Goal: Information Seeking & Learning: Learn about a topic

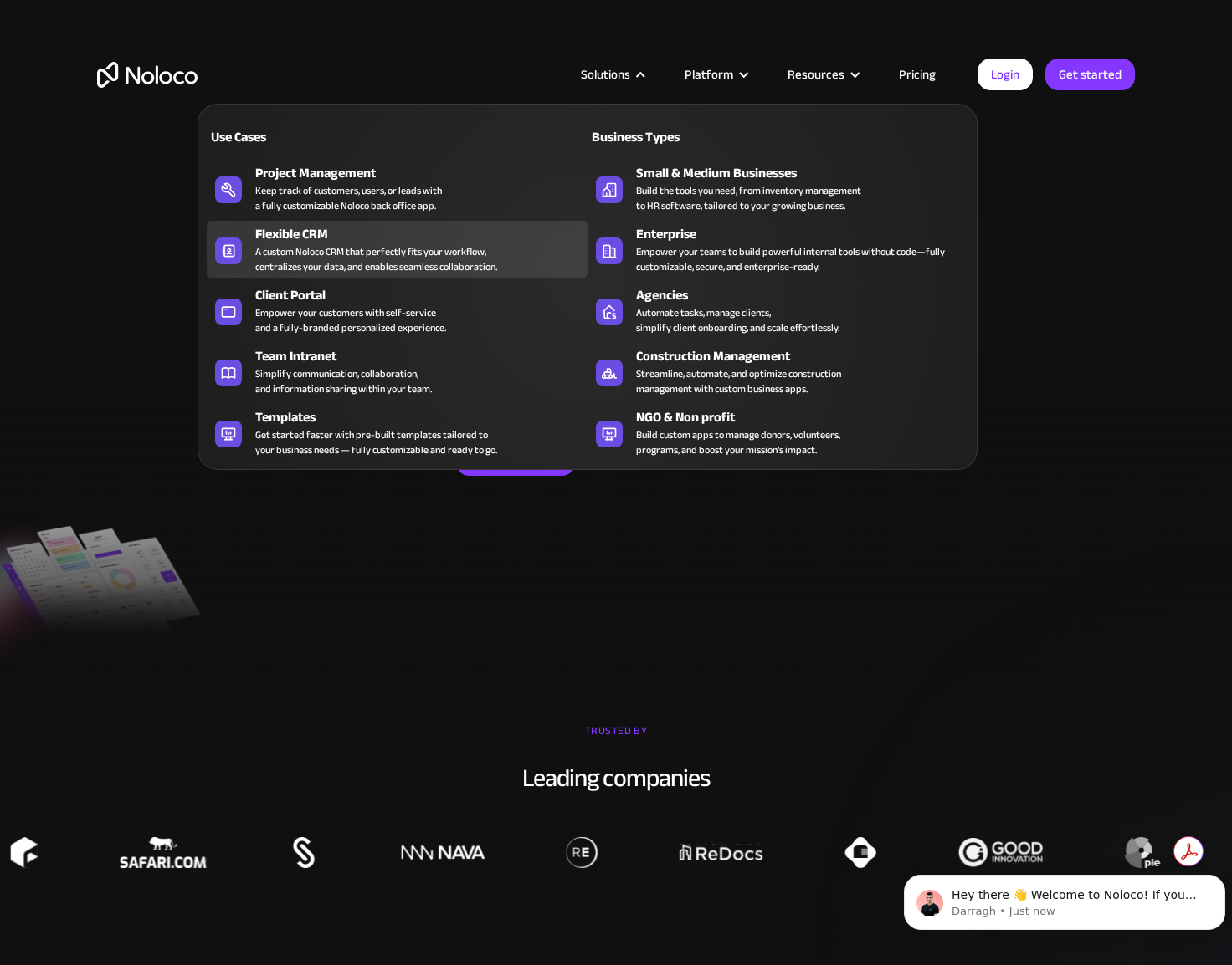
click at [382, 265] on div "A custom Noloco CRM that perfectly fits your workflow, centralizes your data, a…" at bounding box center [376, 259] width 242 height 30
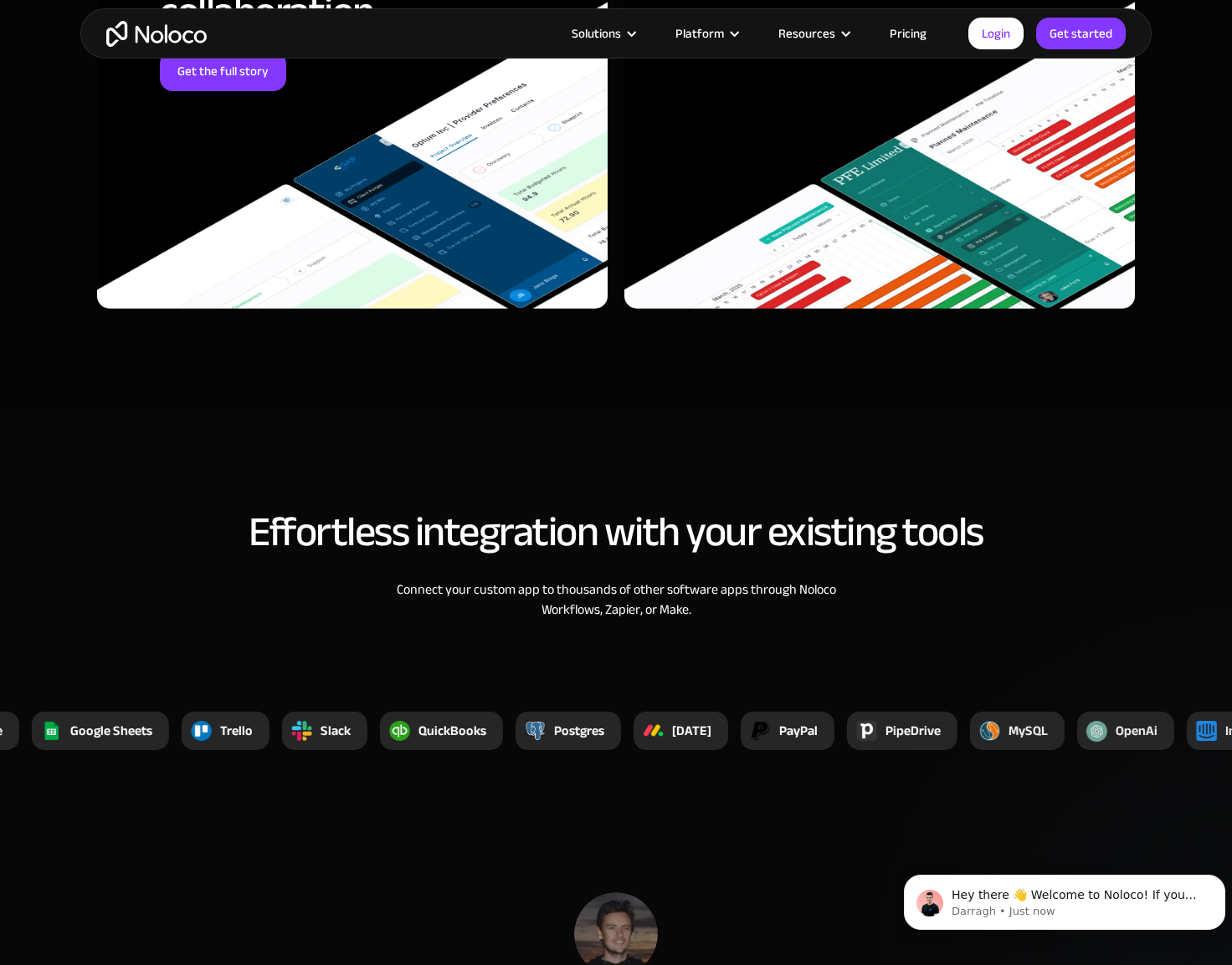
scroll to position [5020, 0]
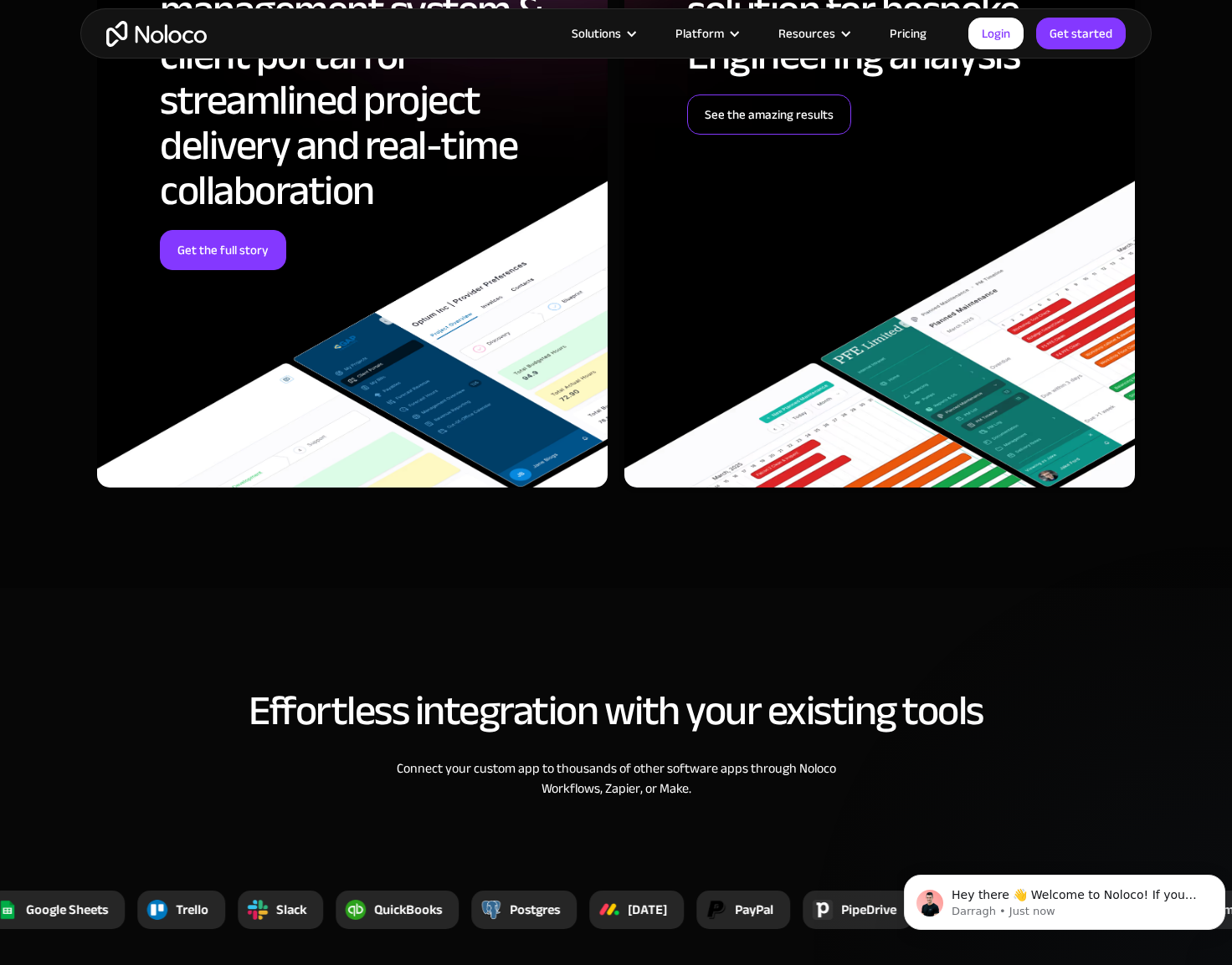
click at [780, 127] on link "See the amazing results" at bounding box center [768, 114] width 164 height 40
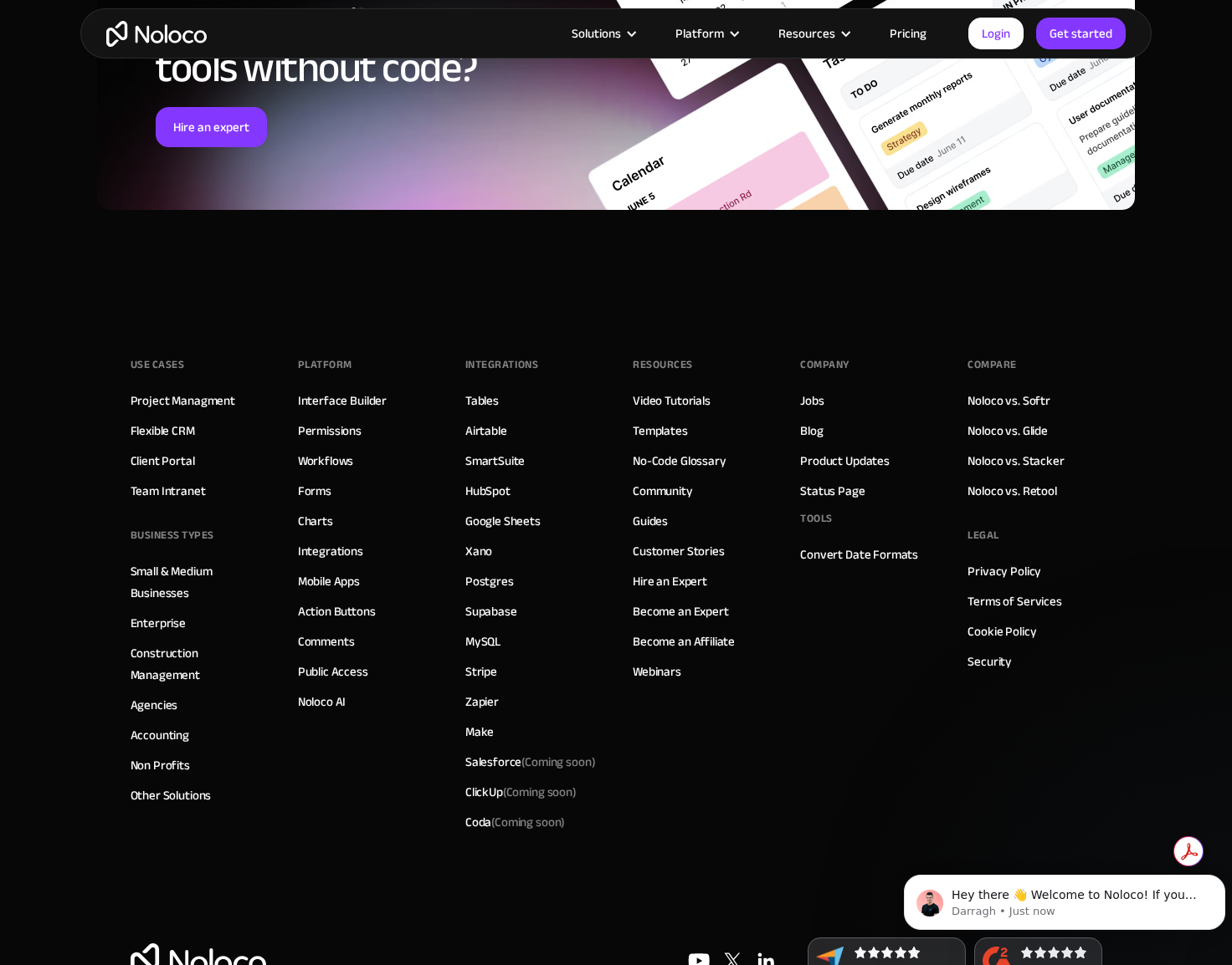
scroll to position [7339, 0]
